Goal: Task Accomplishment & Management: Manage account settings

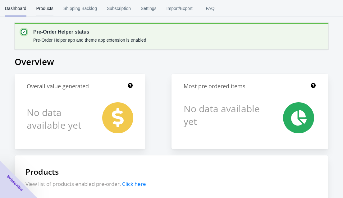
click at [46, 9] on span "Products" at bounding box center [44, 8] width 17 height 16
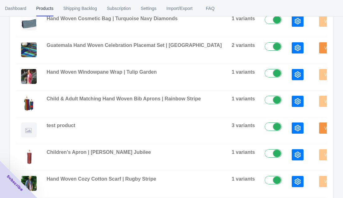
scroll to position [281, 0]
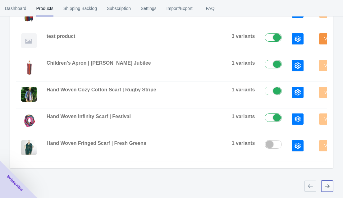
click at [325, 185] on icon "button" at bounding box center [327, 186] width 6 height 6
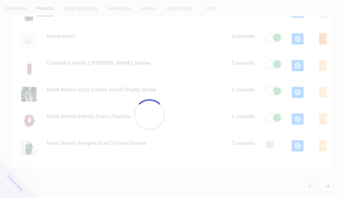
checkbox input "false"
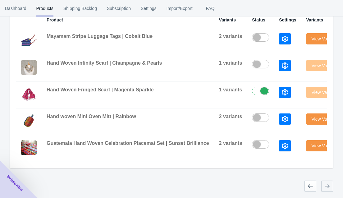
click at [325, 186] on div at bounding box center [327, 185] width 12 height 11
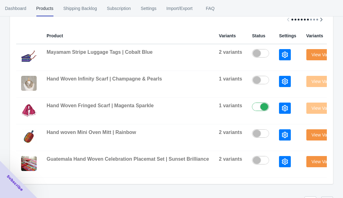
scroll to position [133, 0]
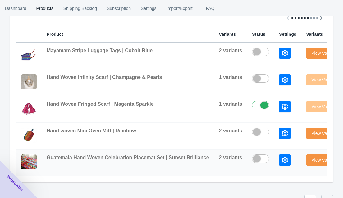
click at [249, 172] on td at bounding box center [260, 162] width 27 height 27
click at [309, 195] on button "button" at bounding box center [310, 200] width 12 height 11
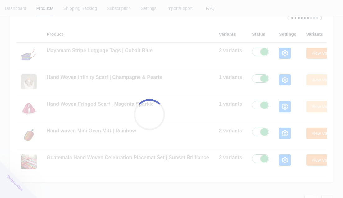
checkbox input "true"
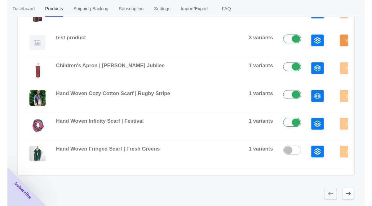
scroll to position [0, 0]
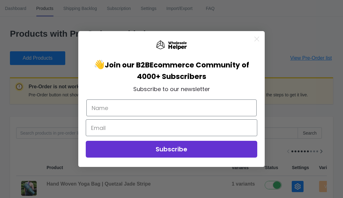
click at [257, 39] on icon "Close dialog" at bounding box center [256, 39] width 4 height 4
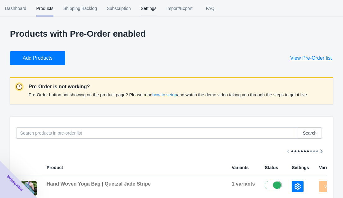
click at [149, 12] on span "Settings" at bounding box center [149, 8] width 16 height 16
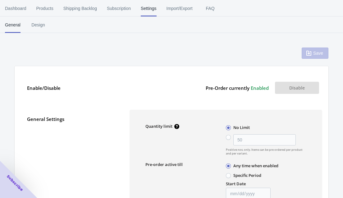
click at [290, 88] on button "Disable" at bounding box center [297, 88] width 44 height 12
click at [17, 9] on span "Dashboard" at bounding box center [15, 8] width 21 height 16
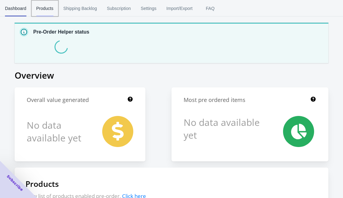
click at [39, 12] on span "Products" at bounding box center [44, 8] width 17 height 16
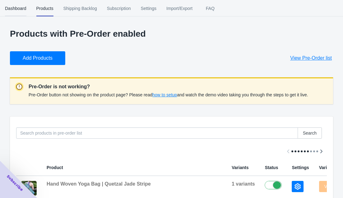
click at [16, 10] on span "Dashboard" at bounding box center [15, 8] width 21 height 16
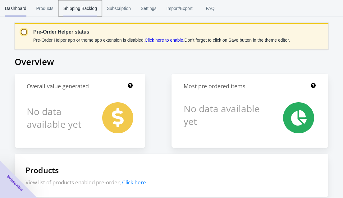
click at [85, 9] on span "Shipping Backlog" at bounding box center [80, 8] width 34 height 16
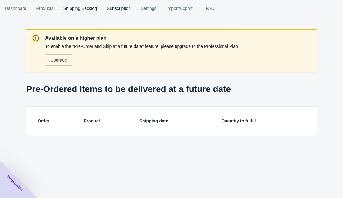
click at [123, 8] on span "Subscription" at bounding box center [119, 8] width 24 height 16
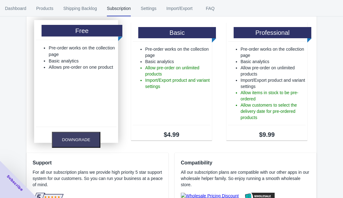
scroll to position [39, 0]
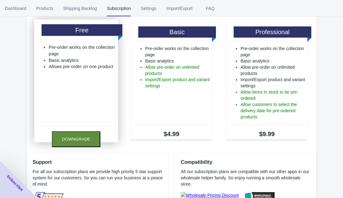
click at [77, 136] on button "Downgrade" at bounding box center [76, 139] width 48 height 16
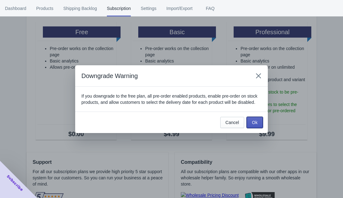
click at [258, 128] on button "Ok" at bounding box center [254, 122] width 16 height 11
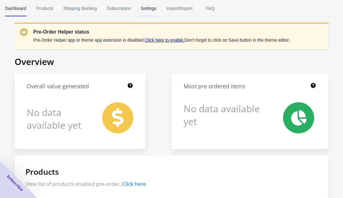
click at [155, 7] on span "Settings" at bounding box center [149, 8] width 16 height 16
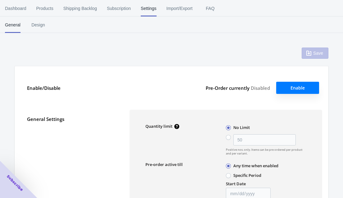
type input "50"
type input "Pre-ordered items"
type textarea "Inventory level is <qty>. Some of the items will be pre-ordered."
type textarea "Only <qty> items left in stock."
type textarea "A maximum of <qty> products can be pre ordered."
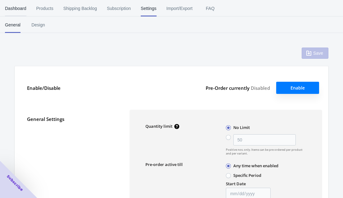
click at [19, 13] on span "Dashboard" at bounding box center [15, 8] width 21 height 16
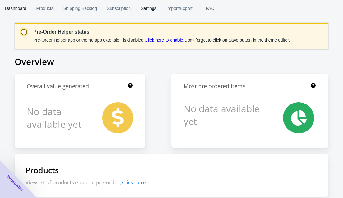
click at [154, 5] on span "Settings" at bounding box center [149, 8] width 16 height 16
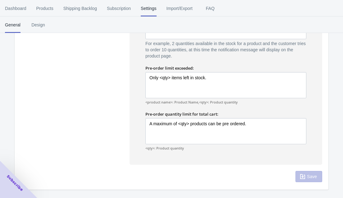
scroll to position [444, 0]
